Goal: Task Accomplishment & Management: Use online tool/utility

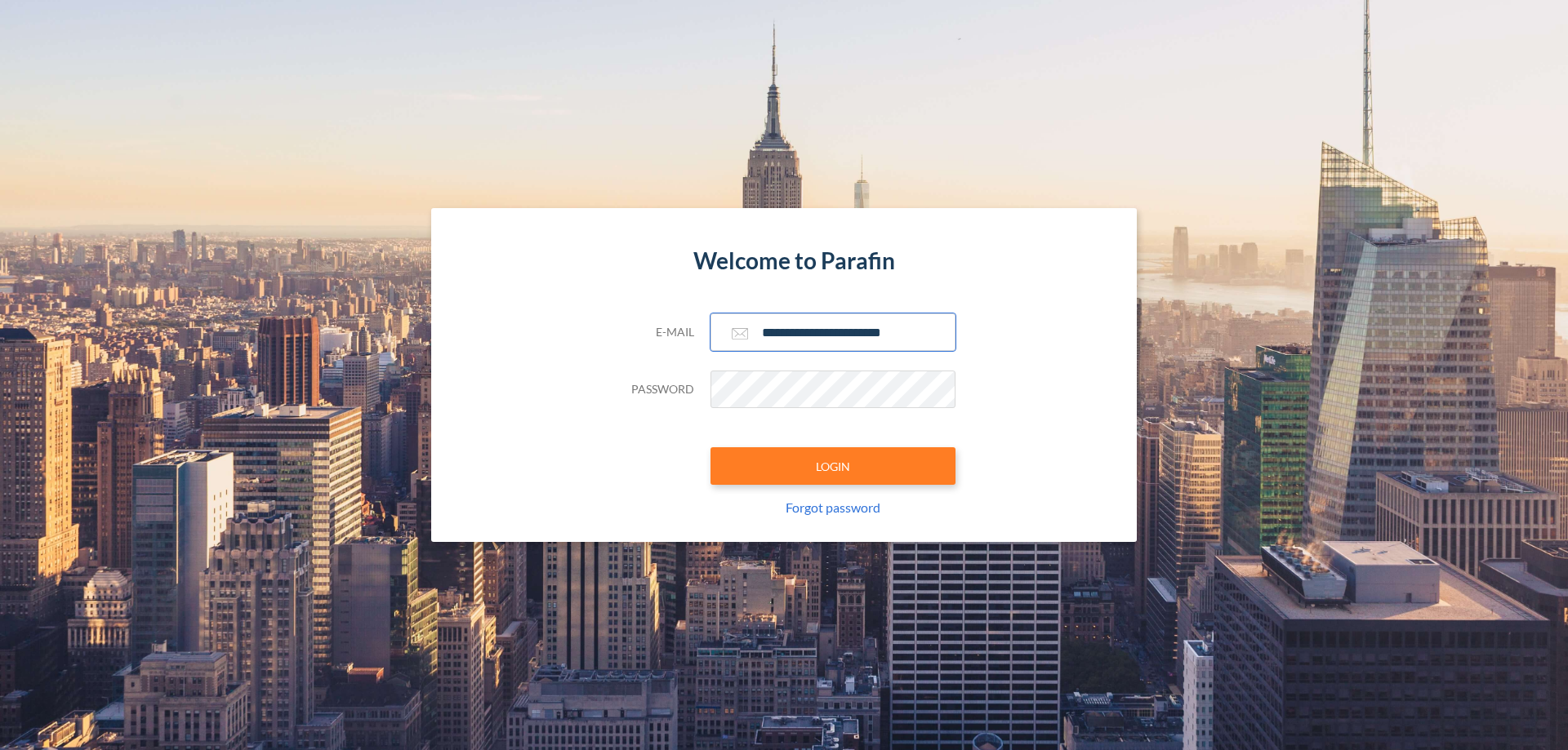
type input "**********"
click at [833, 466] on button "LOGIN" at bounding box center [832, 466] width 245 height 37
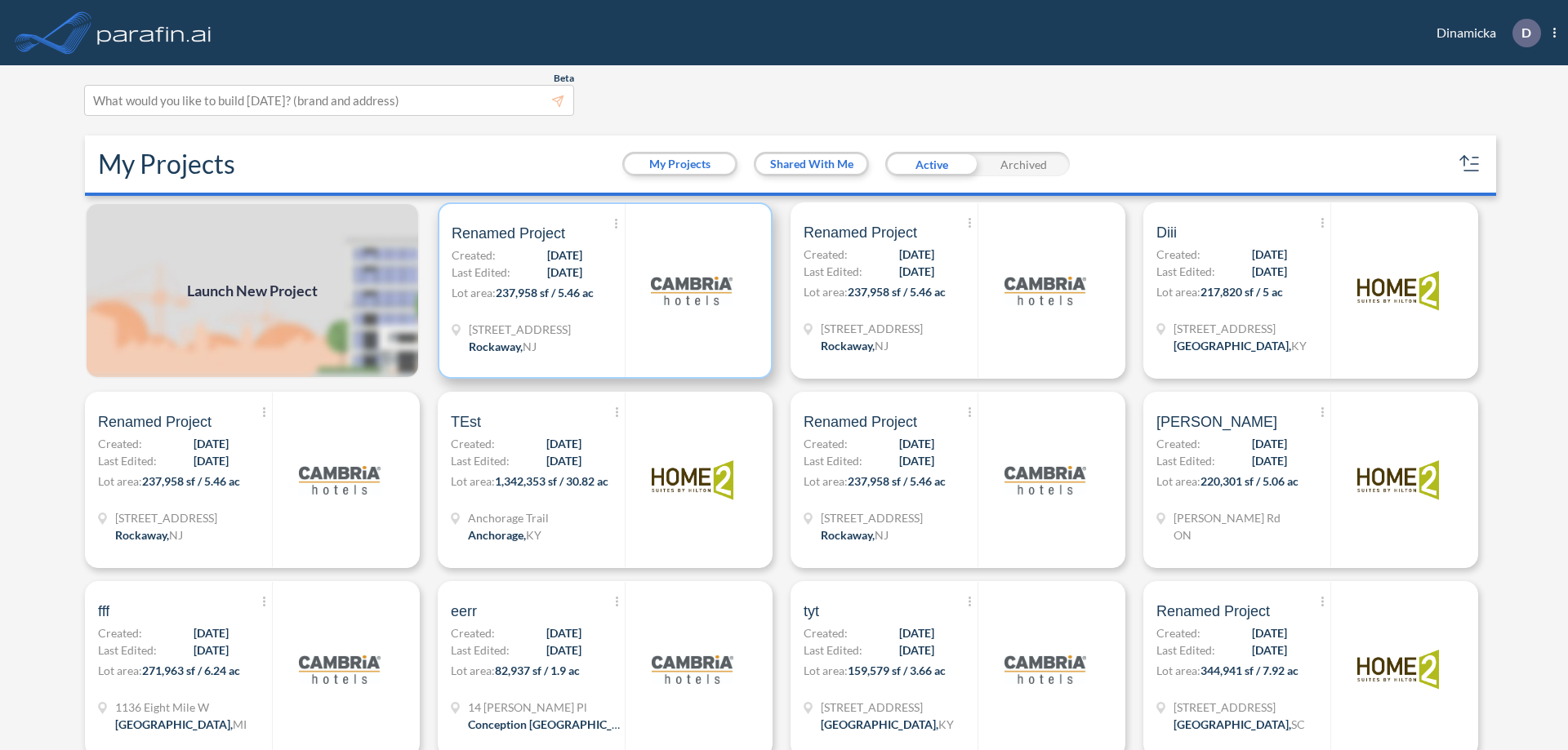
scroll to position [4, 0]
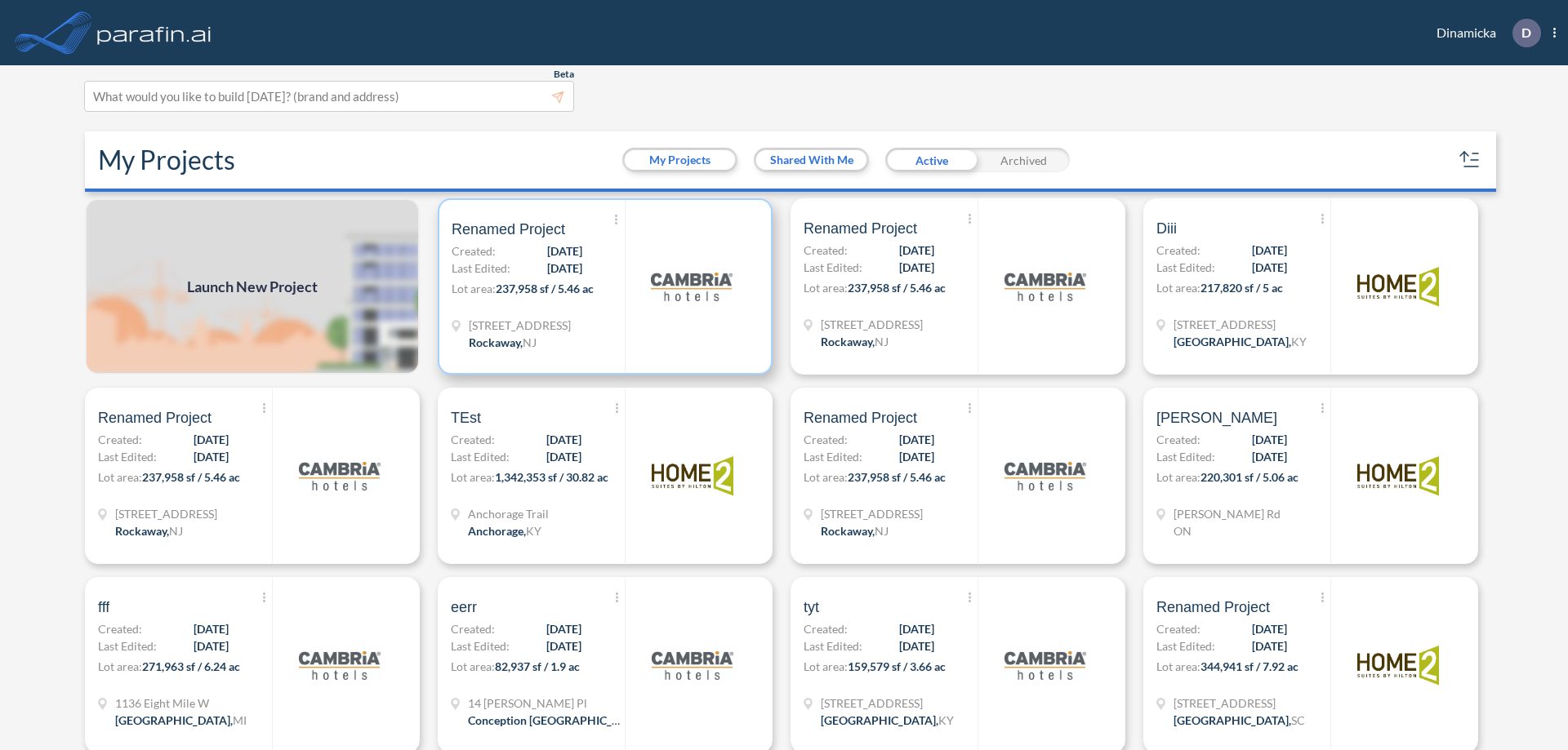
click at [602, 287] on p "Lot area: 237,958 sf / 5.46 ac" at bounding box center [538, 292] width 173 height 24
